Goal: Transaction & Acquisition: Purchase product/service

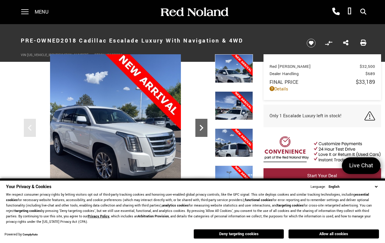
click at [202, 128] on icon "Next" at bounding box center [202, 128] width 12 height 12
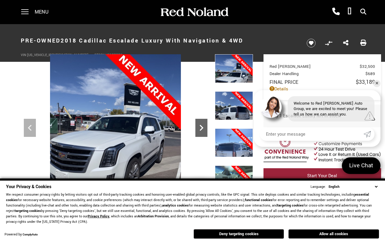
click at [202, 128] on icon "Next" at bounding box center [202, 128] width 12 height 12
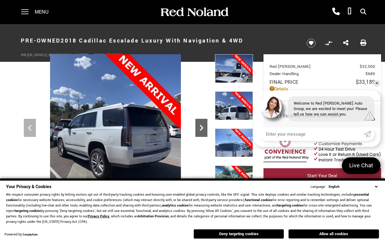
click at [202, 128] on icon "Next" at bounding box center [202, 128] width 12 height 12
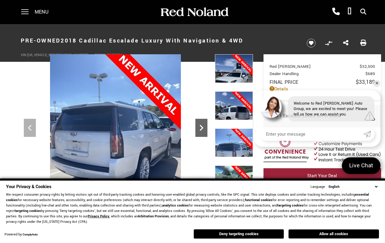
click at [202, 128] on icon "Next" at bounding box center [202, 128] width 12 height 12
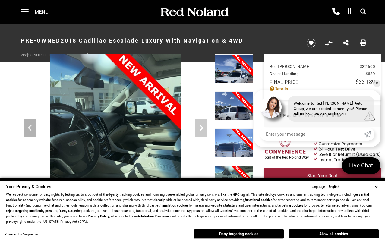
click at [202, 128] on img at bounding box center [116, 141] width 190 height 174
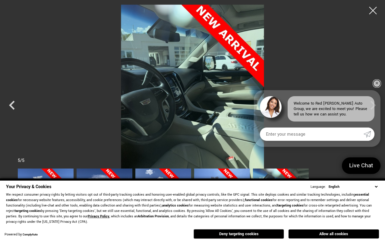
click at [378, 83] on link "✕" at bounding box center [377, 83] width 7 height 7
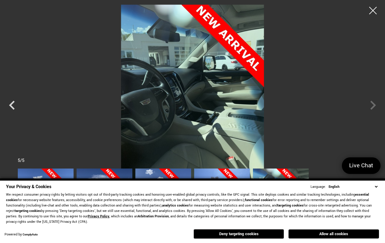
click at [372, 104] on div at bounding box center [192, 100] width 385 height 190
click at [372, 10] on div at bounding box center [373, 11] width 16 height 16
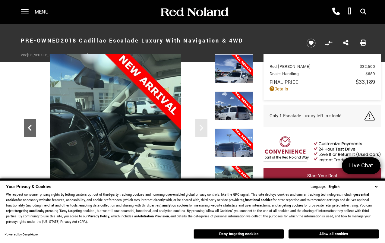
click at [30, 129] on icon "Previous" at bounding box center [30, 128] width 4 height 6
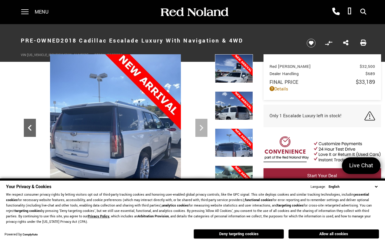
click at [30, 129] on icon "Previous" at bounding box center [30, 128] width 4 height 6
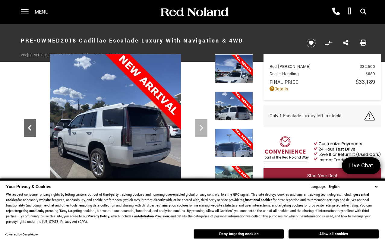
click at [30, 129] on icon "Previous" at bounding box center [30, 128] width 4 height 6
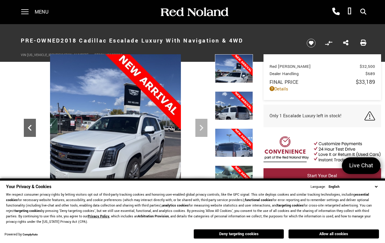
click at [30, 129] on icon "Previous" at bounding box center [30, 128] width 4 height 6
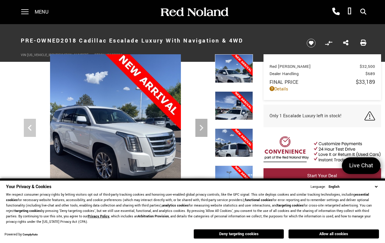
click at [30, 129] on img at bounding box center [116, 141] width 190 height 174
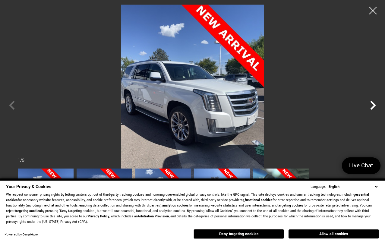
click at [373, 106] on icon "Next" at bounding box center [373, 105] width 18 height 18
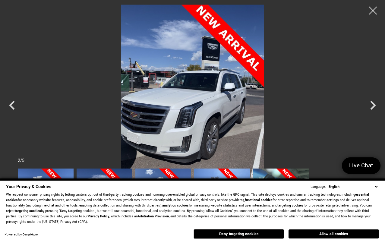
click at [374, 10] on div at bounding box center [373, 11] width 16 height 16
